Goal: Information Seeking & Learning: Learn about a topic

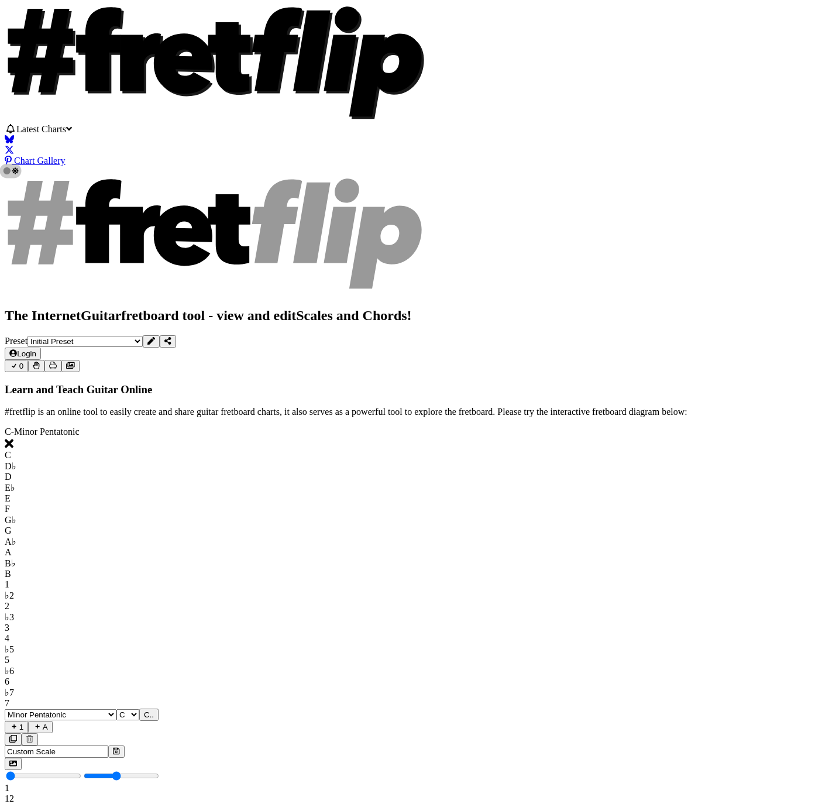
click at [22, 758] on button at bounding box center [13, 764] width 17 height 12
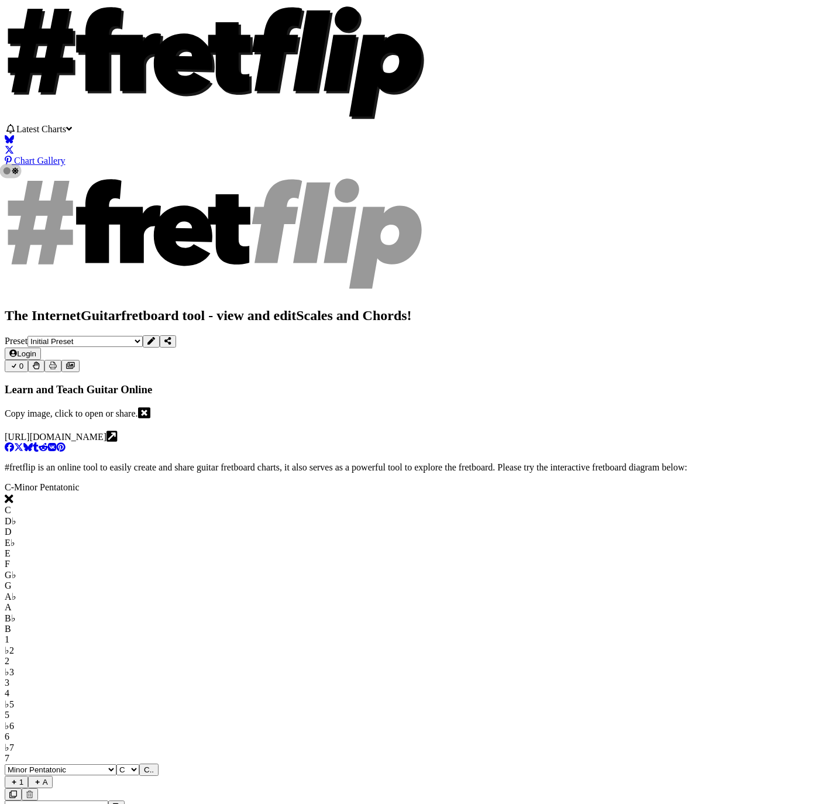
click at [150, 408] on icon at bounding box center [144, 413] width 12 height 11
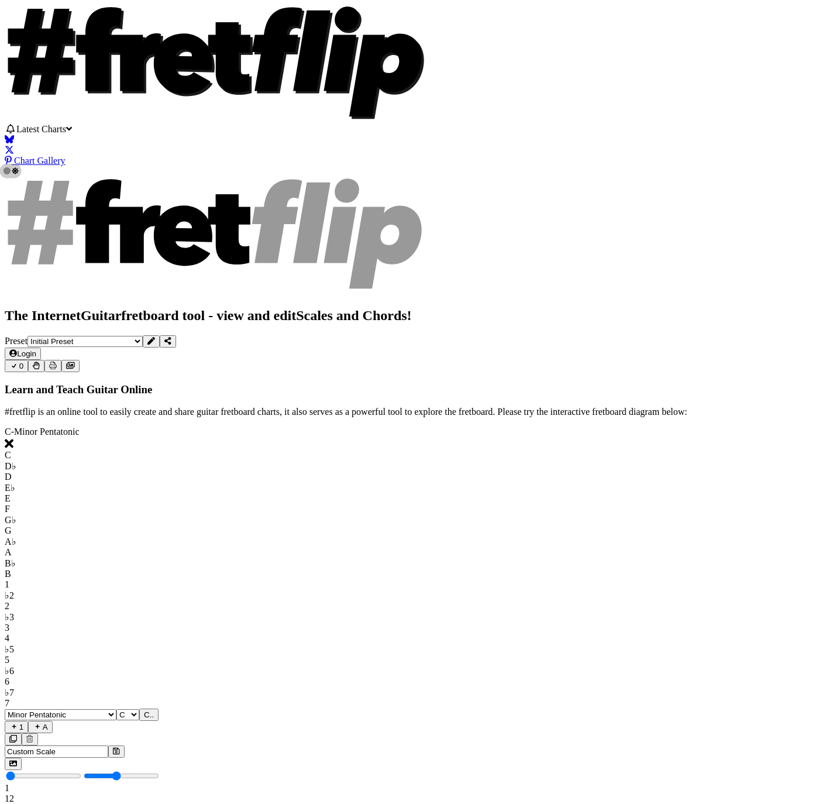
click at [75, 362] on icon at bounding box center [70, 365] width 9 height 7
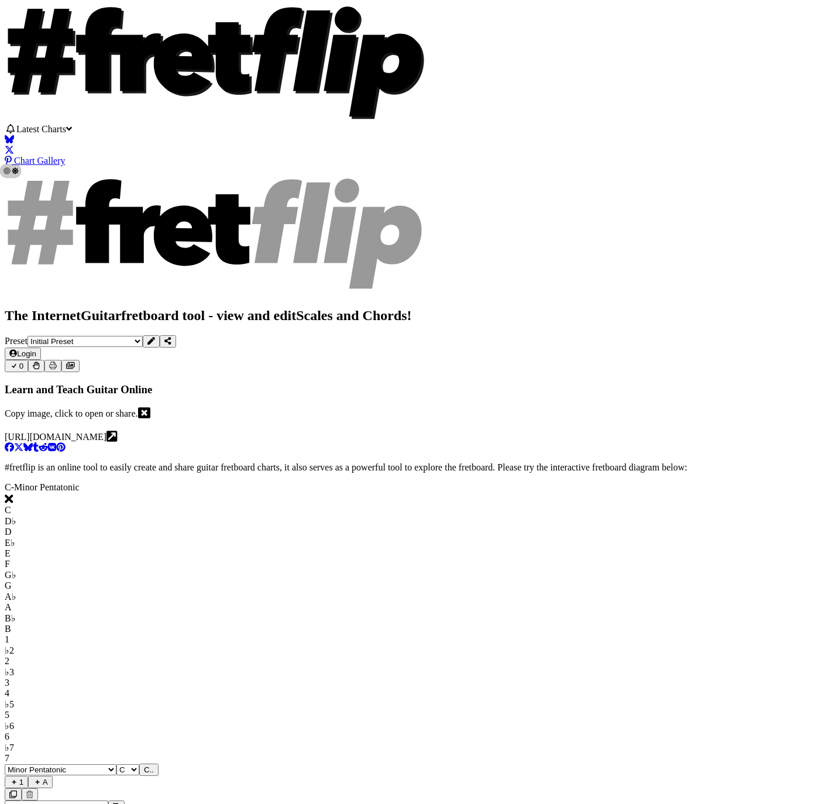
click at [150, 407] on icon at bounding box center [144, 413] width 12 height 12
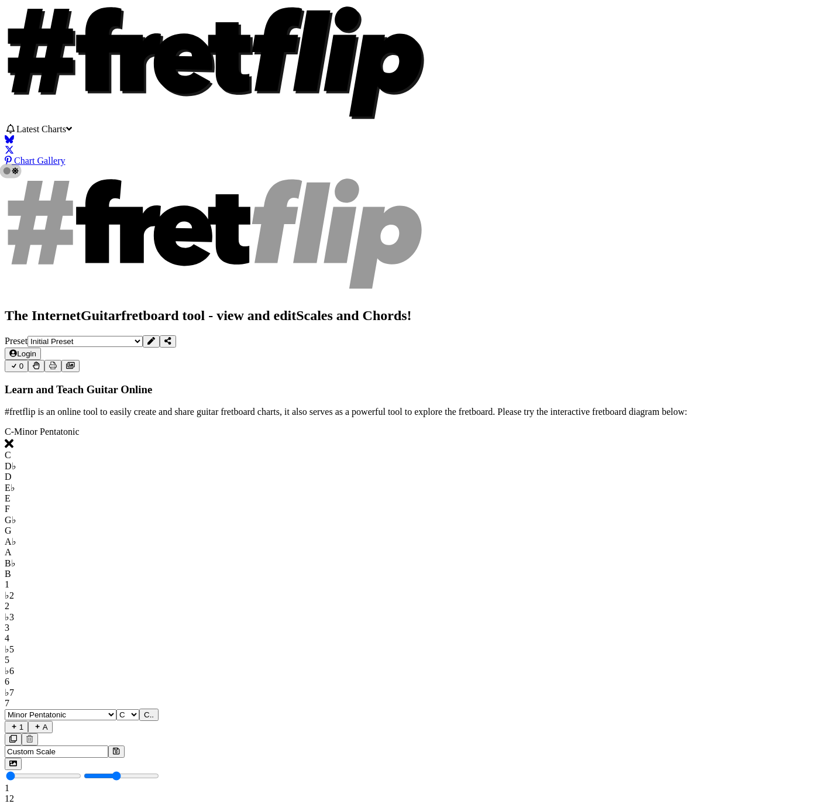
click at [17, 761] on icon at bounding box center [13, 764] width 8 height 6
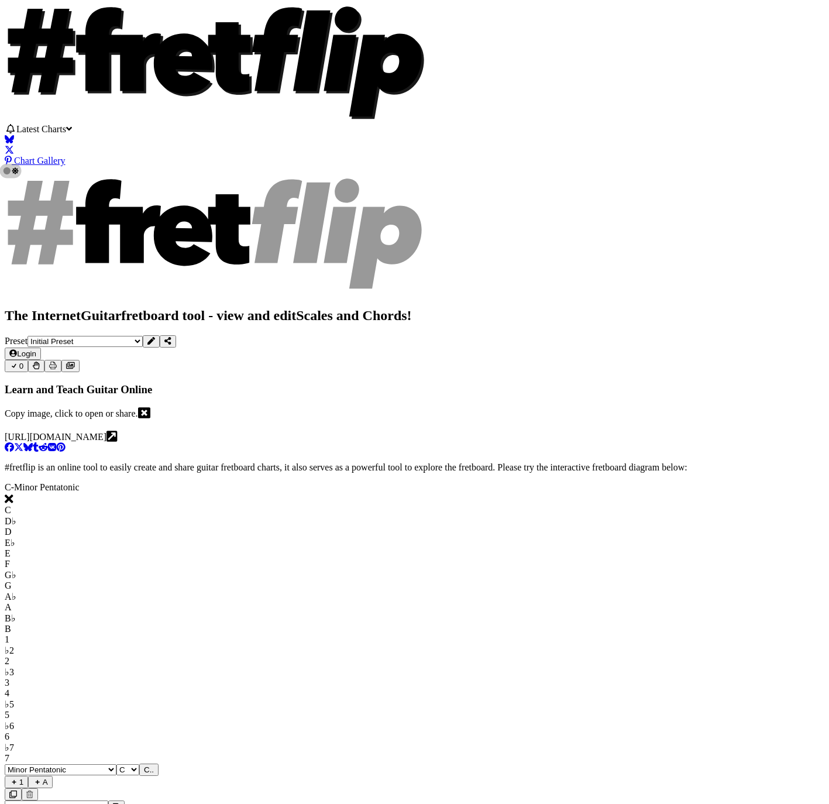
click at [150, 407] on icon at bounding box center [144, 413] width 12 height 12
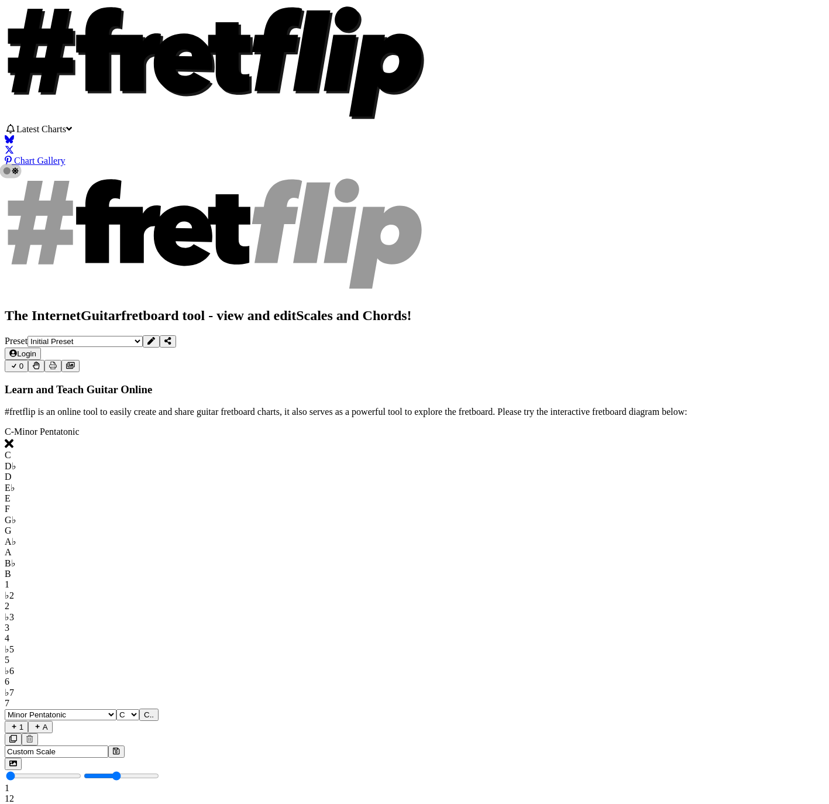
click at [66, 131] on span "Latest Charts" at bounding box center [41, 129] width 50 height 10
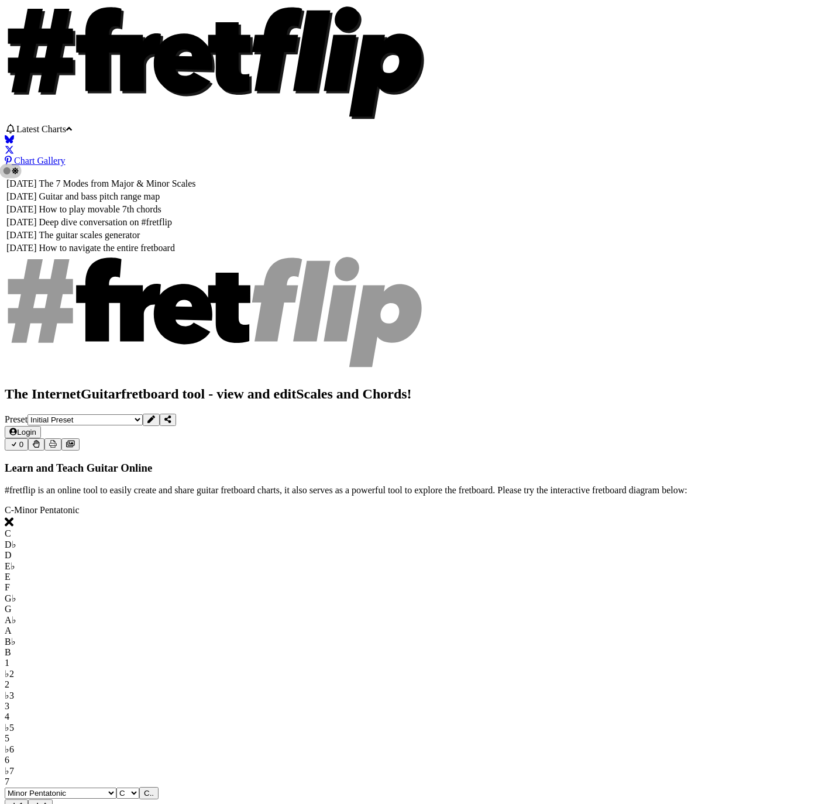
click at [197, 191] on td "Guitar and bass pitch range map" at bounding box center [118, 197] width 158 height 12
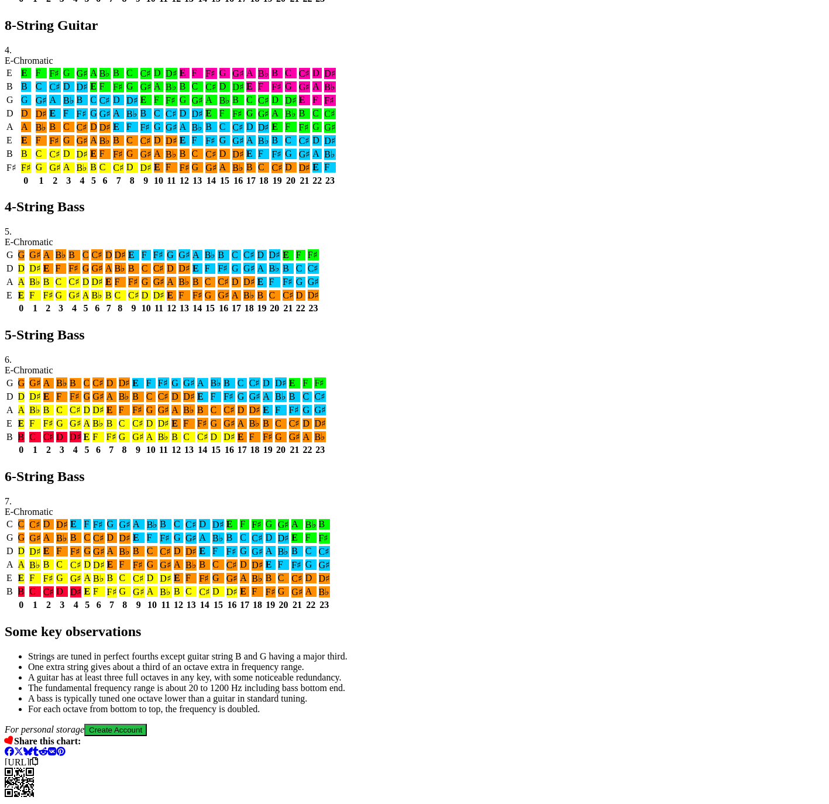
scroll to position [1482, 0]
click at [741, 651] on section "Strings are tuned in perfect fourths except guitar string B and G having a majo…" at bounding box center [415, 682] width 820 height 63
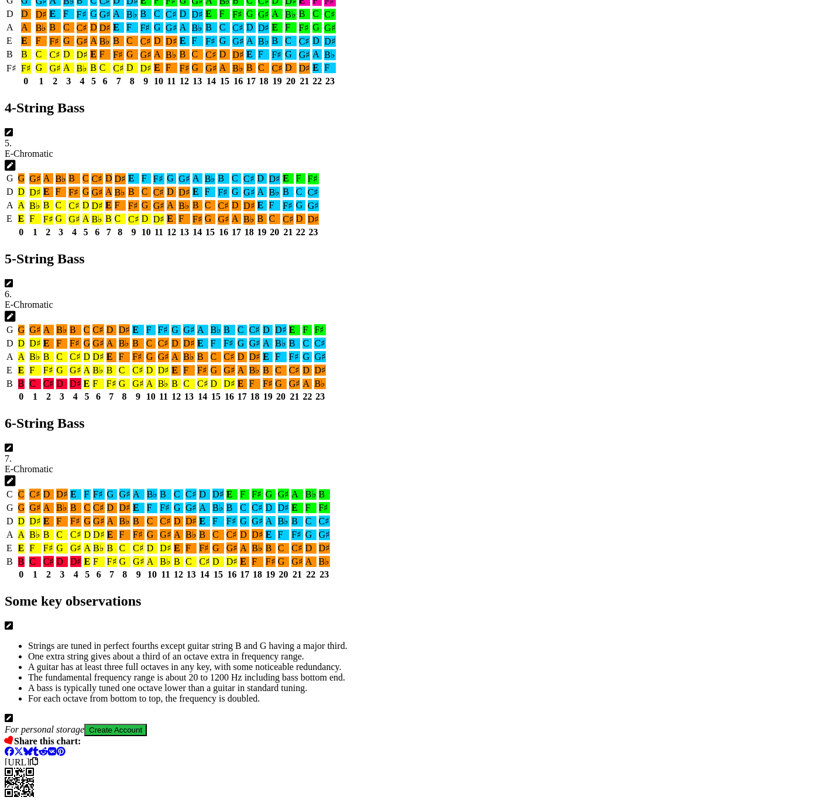
click at [13, 714] on icon at bounding box center [9, 718] width 8 height 8
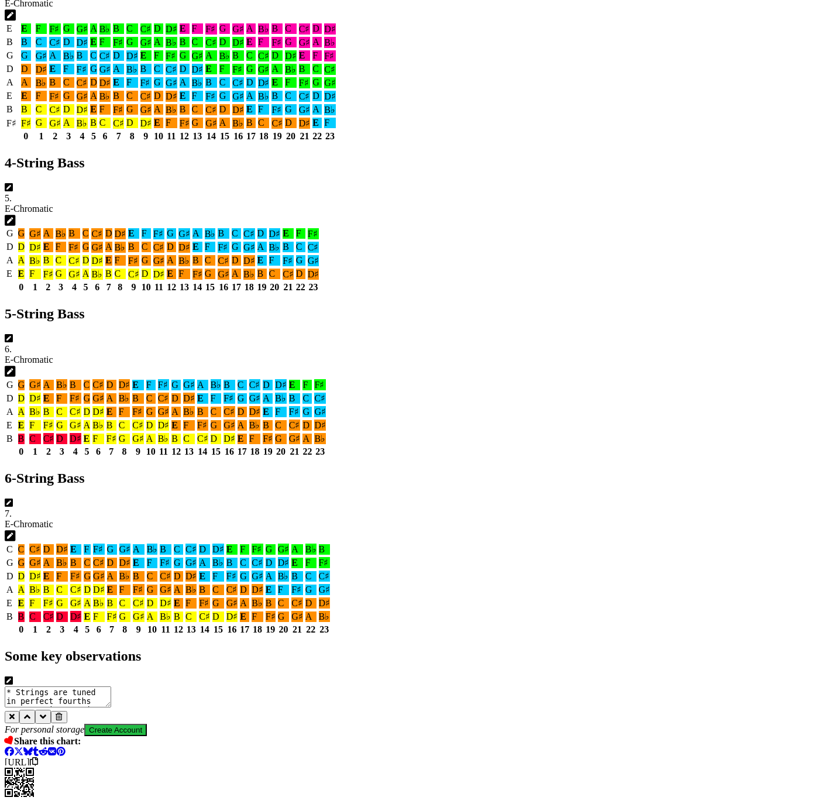
click at [63, 713] on icon at bounding box center [59, 717] width 7 height 8
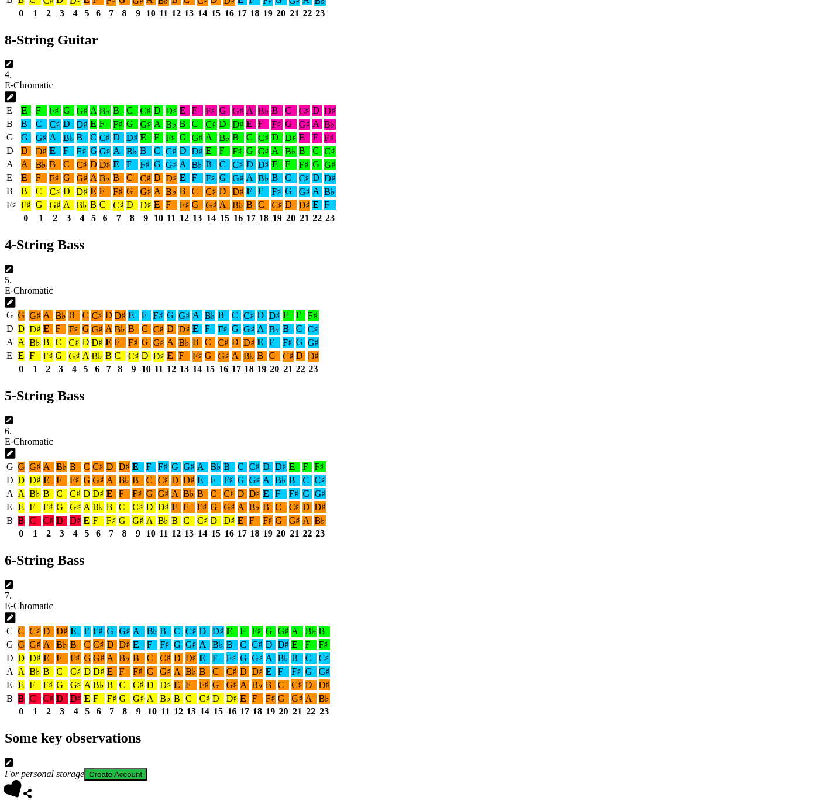
click at [13, 758] on icon at bounding box center [9, 762] width 8 height 8
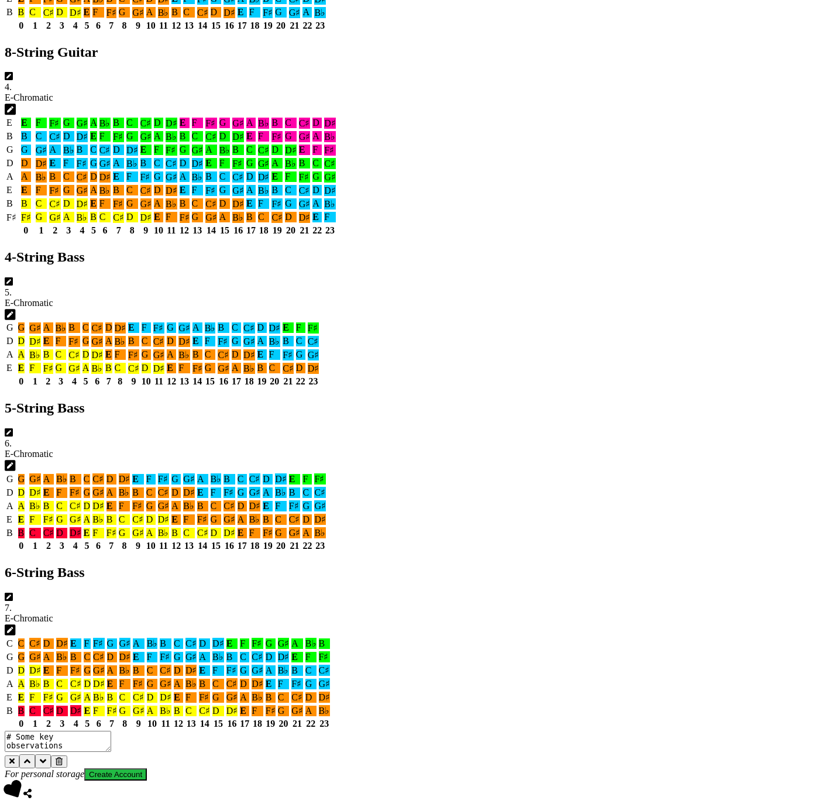
scroll to position [1396, 0]
click at [15, 757] on icon at bounding box center [11, 761] width 5 height 8
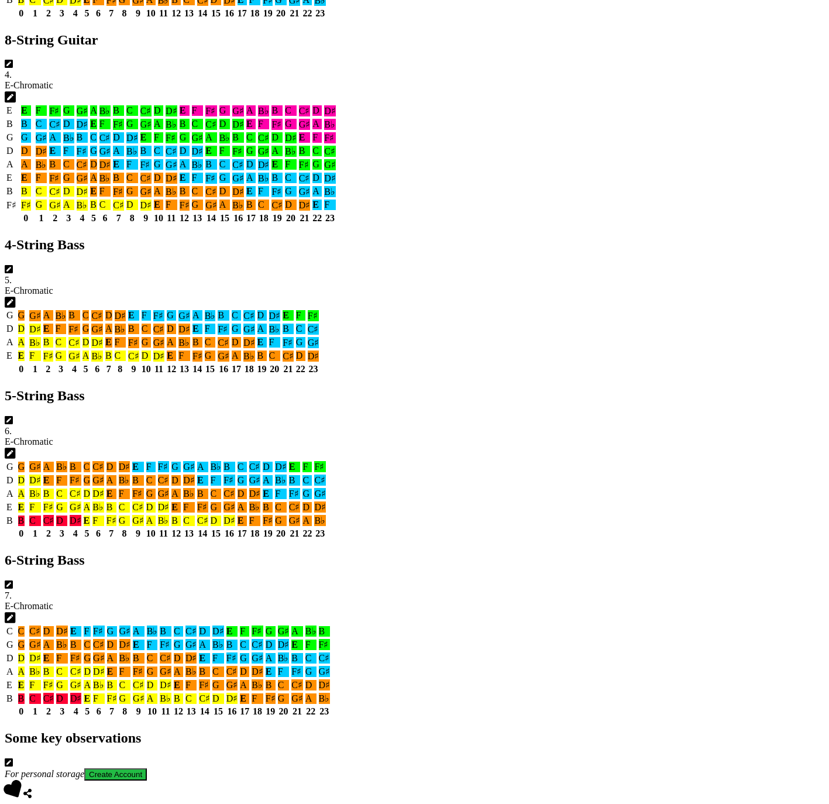
click at [13, 758] on icon at bounding box center [9, 762] width 8 height 8
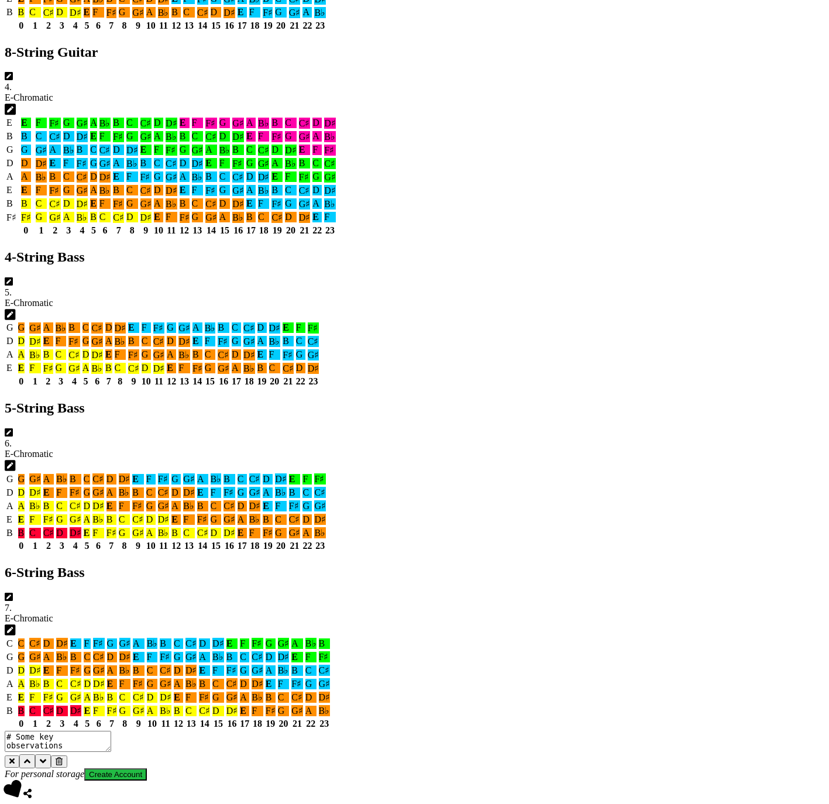
scroll to position [1396, 0]
drag, startPoint x: 600, startPoint y: 648, endPoint x: 598, endPoint y: 638, distance: 9.7
click at [67, 756] on button at bounding box center [59, 762] width 16 height 12
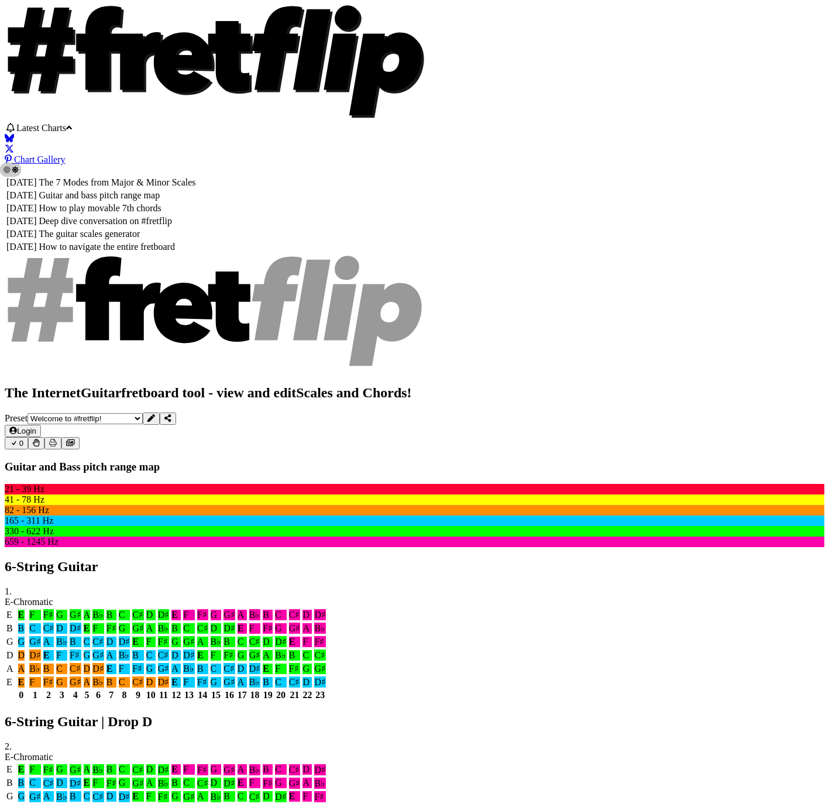
scroll to position [0, 0]
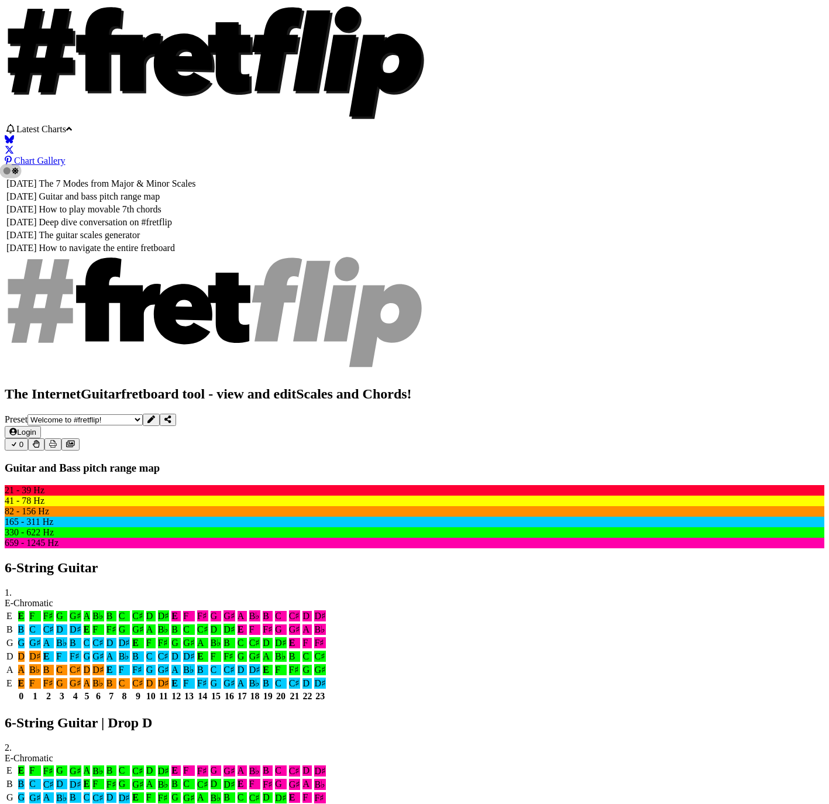
click at [75, 440] on icon at bounding box center [70, 444] width 9 height 8
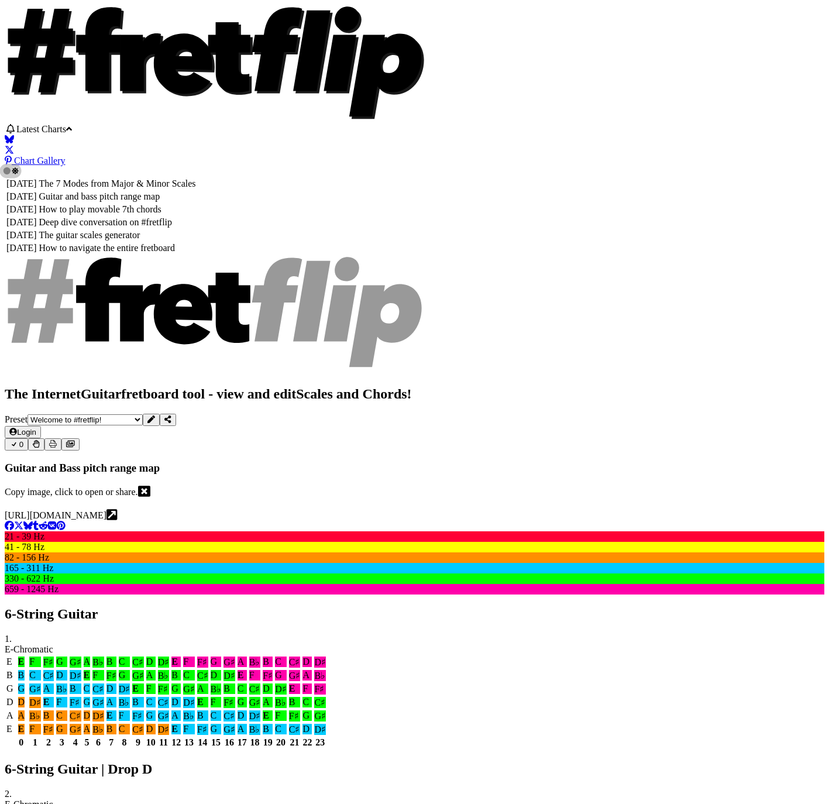
click at [150, 486] on icon at bounding box center [144, 491] width 12 height 11
